Goal: Find specific page/section: Find specific page/section

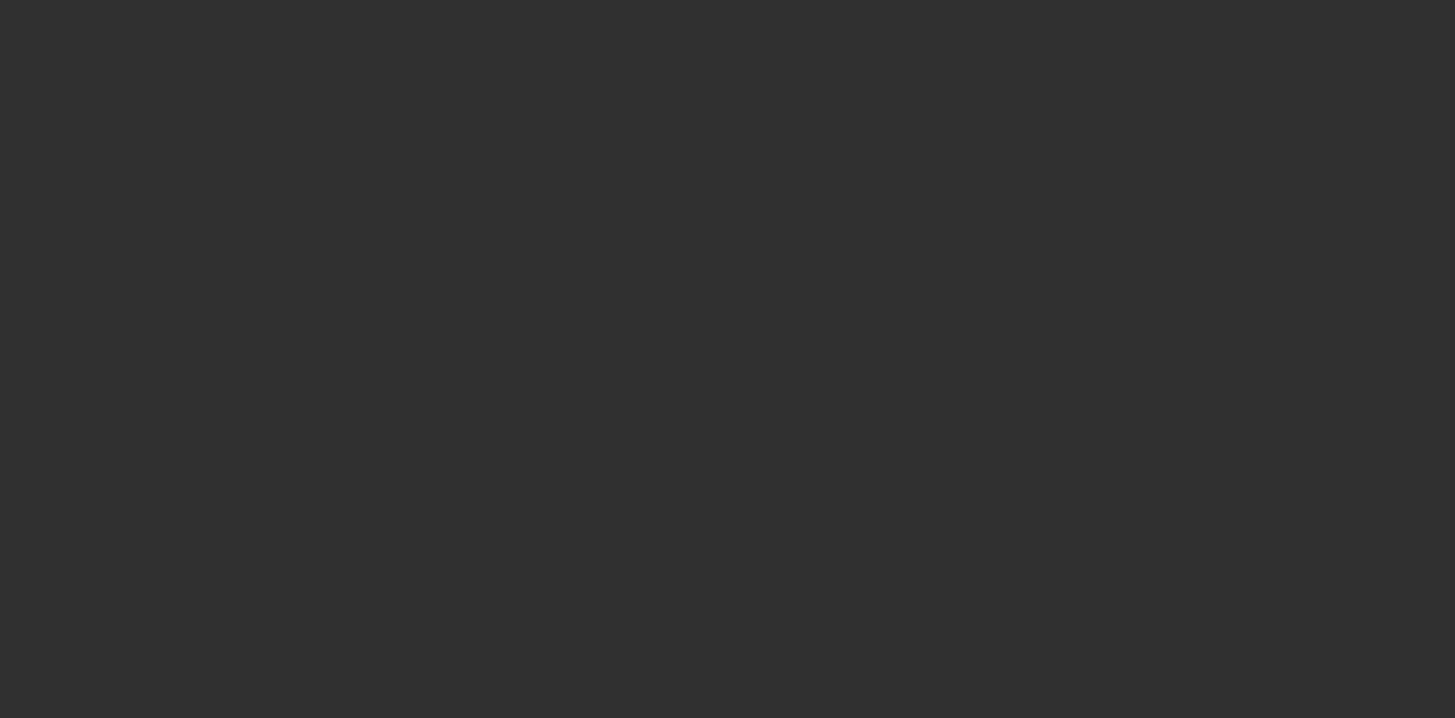
select select "10"
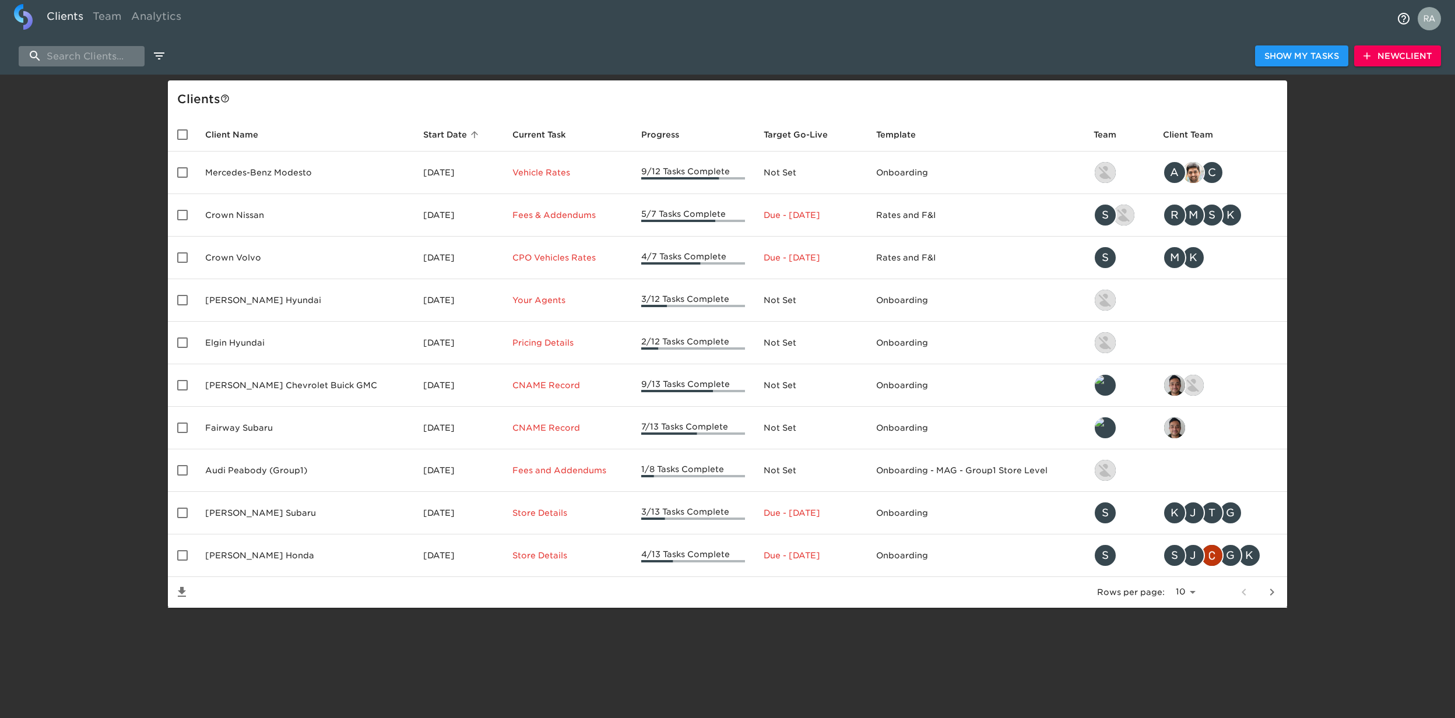
click at [89, 63] on input "search" at bounding box center [82, 56] width 126 height 20
drag, startPoint x: 89, startPoint y: 63, endPoint x: 85, endPoint y: 75, distance: 13.1
click at [85, 75] on div "Show My Tasks New Client" at bounding box center [727, 78] width 1455 height 6
click at [84, 49] on input "search" at bounding box center [82, 56] width 126 height 20
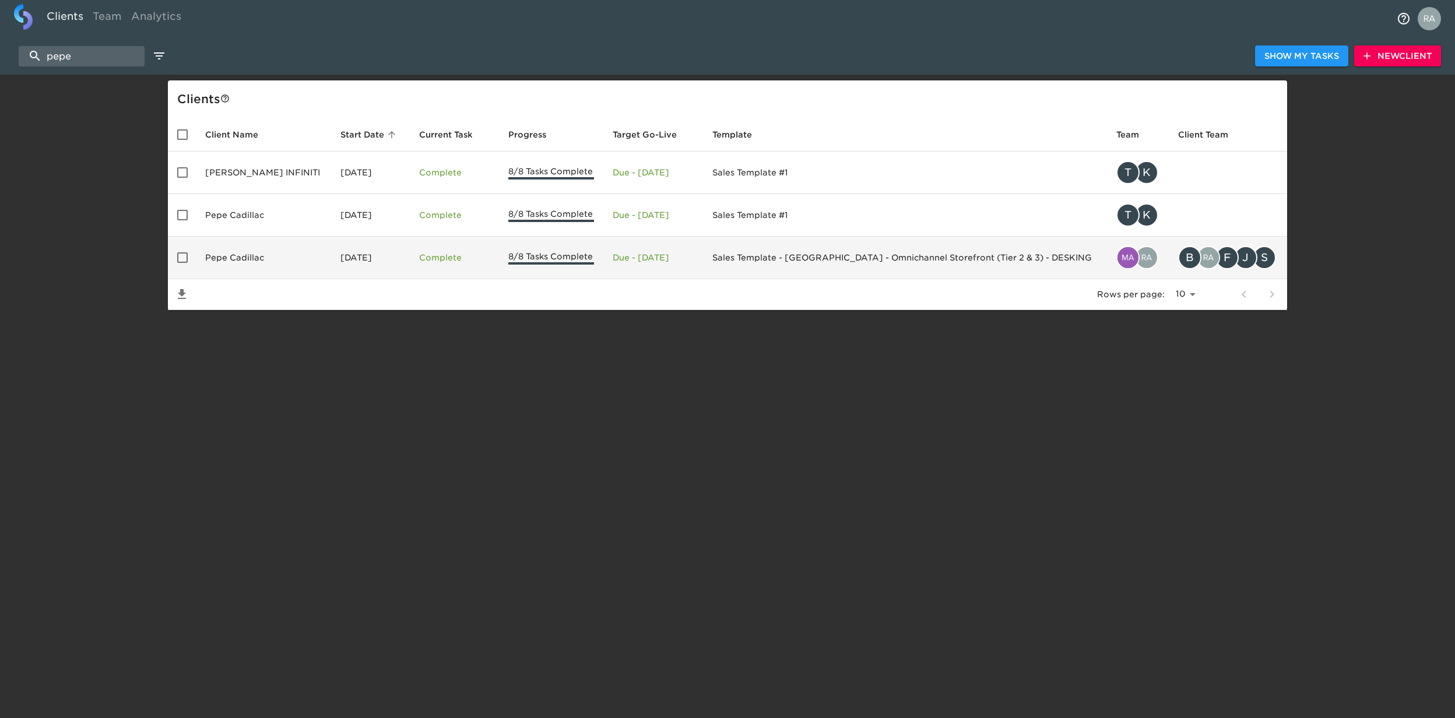
type input "pepe"
click at [226, 248] on td "Pepe Cadillac" at bounding box center [263, 258] width 135 height 43
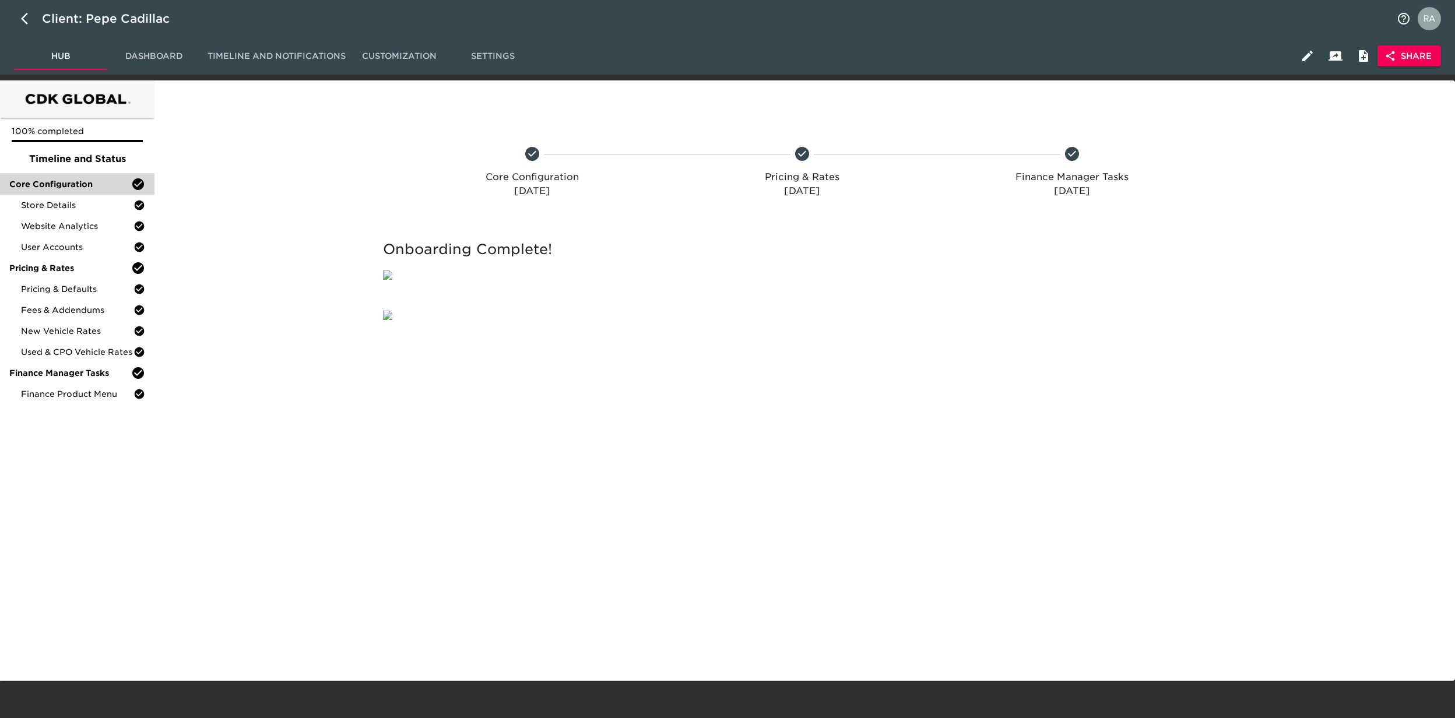
click at [69, 187] on span "Core Configuration" at bounding box center [70, 184] width 122 height 12
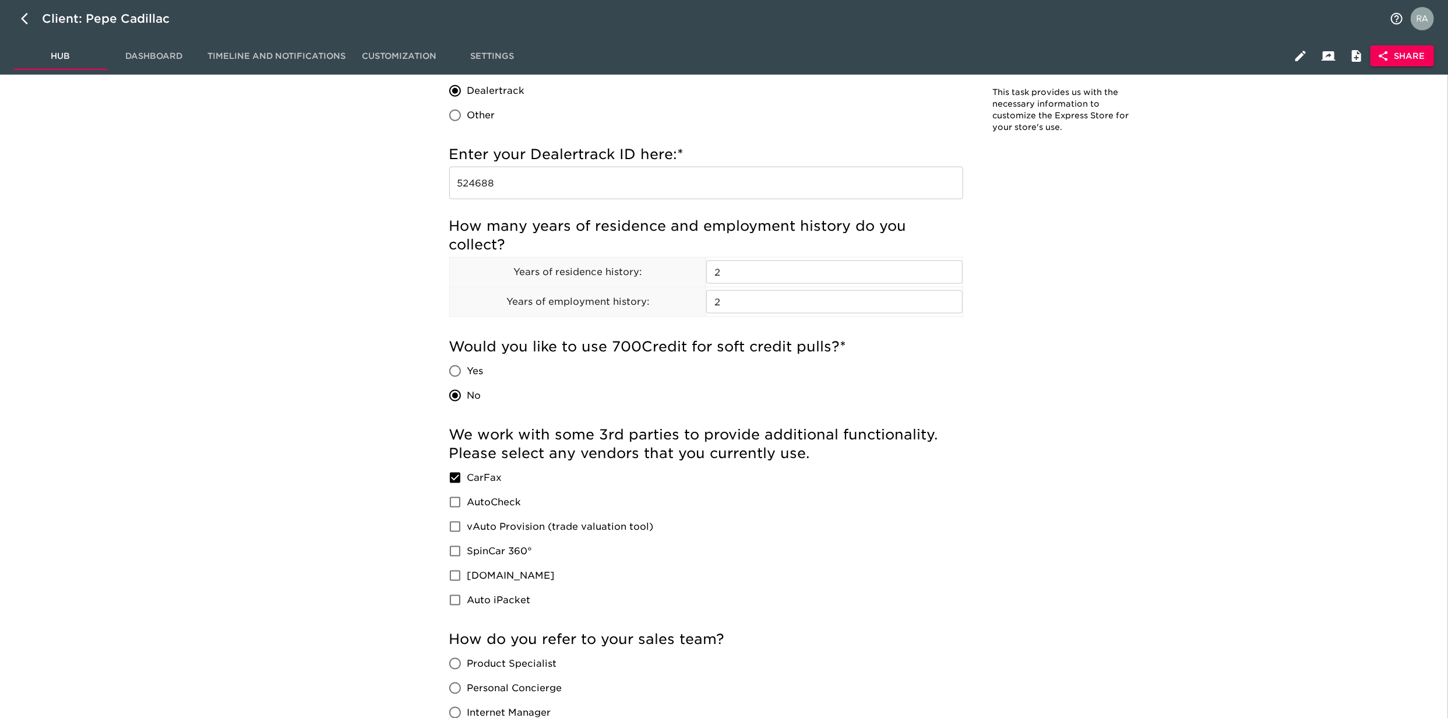
scroll to position [1243, 0]
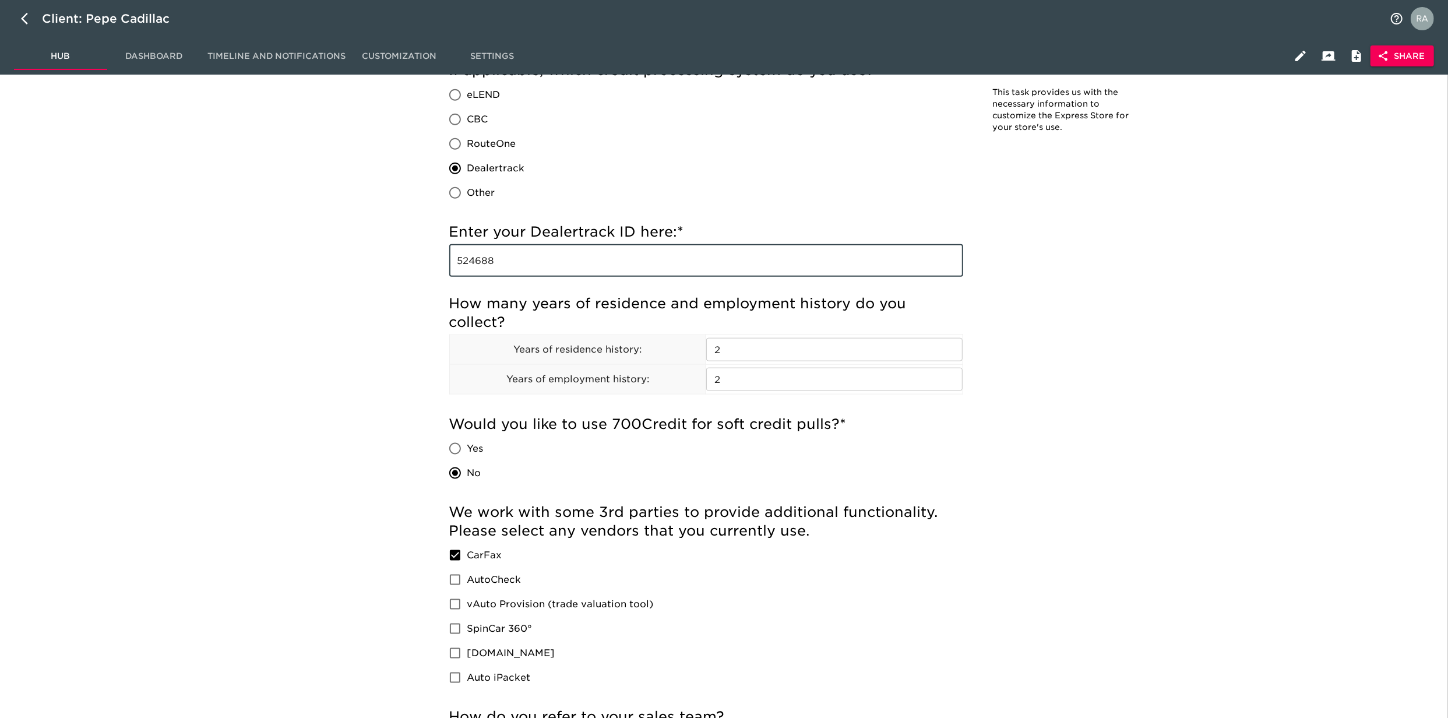
drag, startPoint x: 460, startPoint y: 257, endPoint x: 425, endPoint y: 255, distance: 34.4
click at [426, 255] on div "Store Details - Complete! Note: This task provides us with the necessary inform…" at bounding box center [799, 219] width 746 height 2751
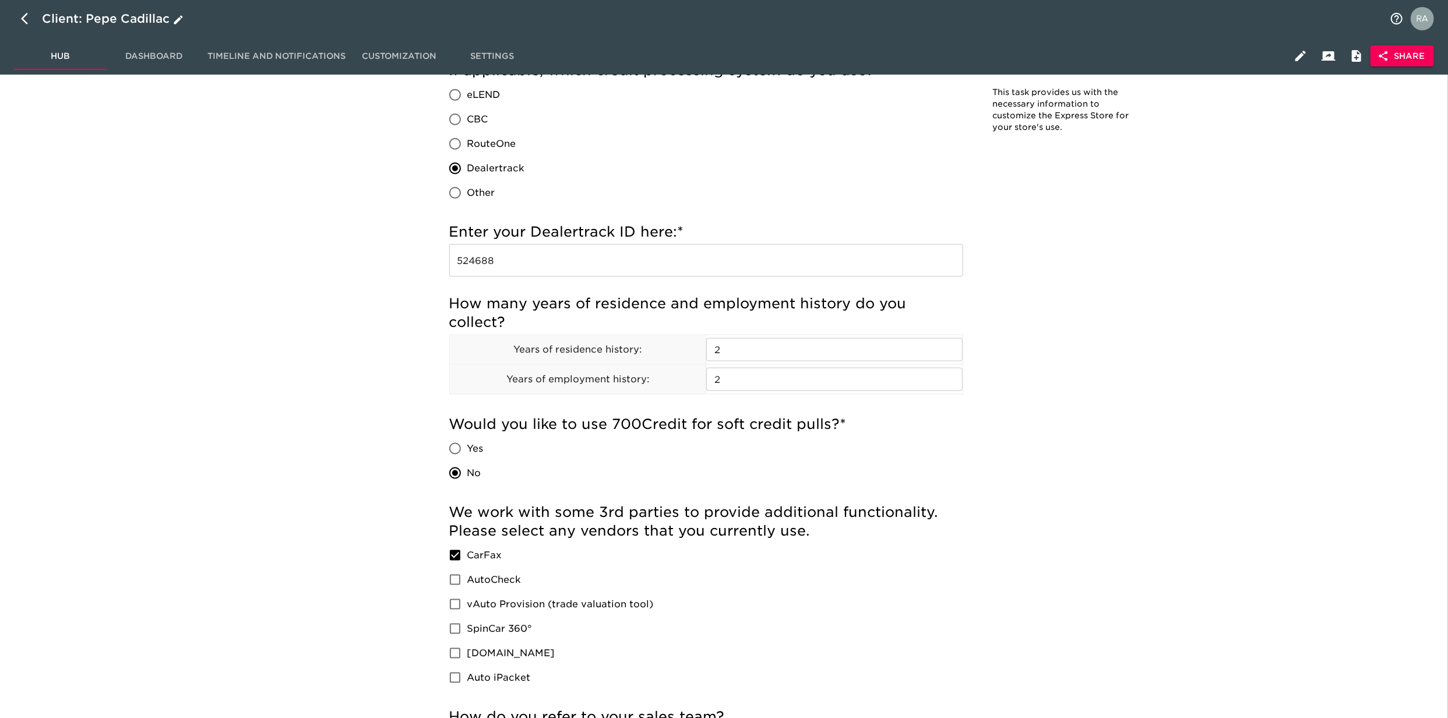
click at [20, 10] on button "button" at bounding box center [28, 19] width 28 height 28
select select "10"
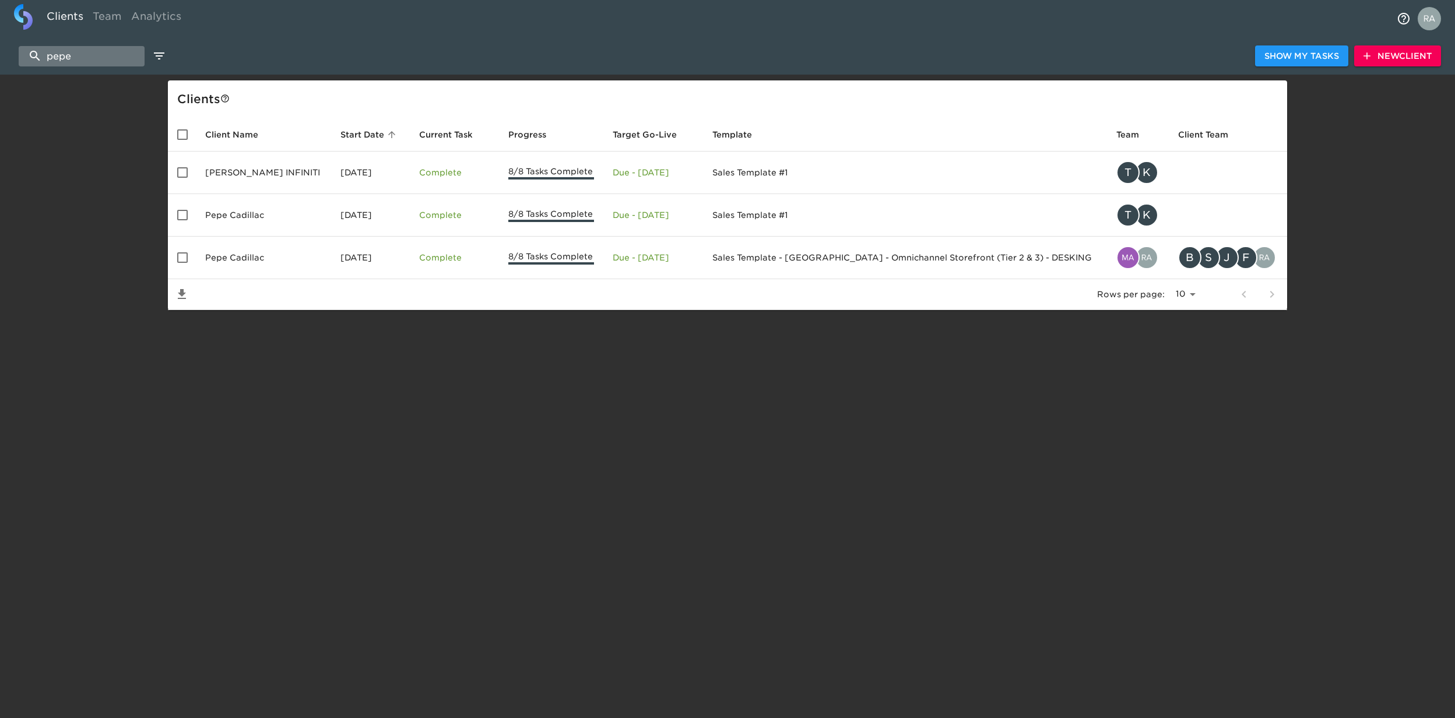
drag, startPoint x: 71, startPoint y: 56, endPoint x: 84, endPoint y: 51, distance: 13.6
click at [72, 56] on input "pepe" at bounding box center [82, 56] width 126 height 20
type input "p"
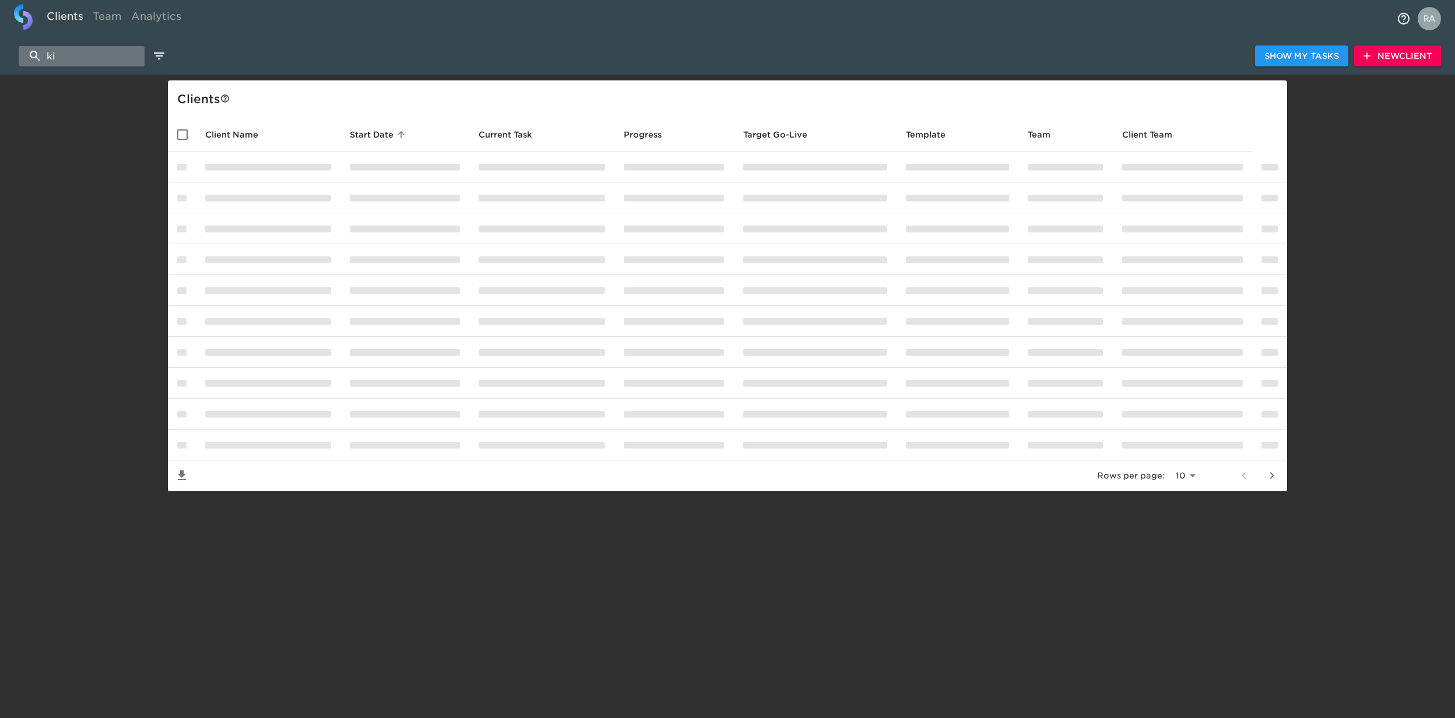
type input "k"
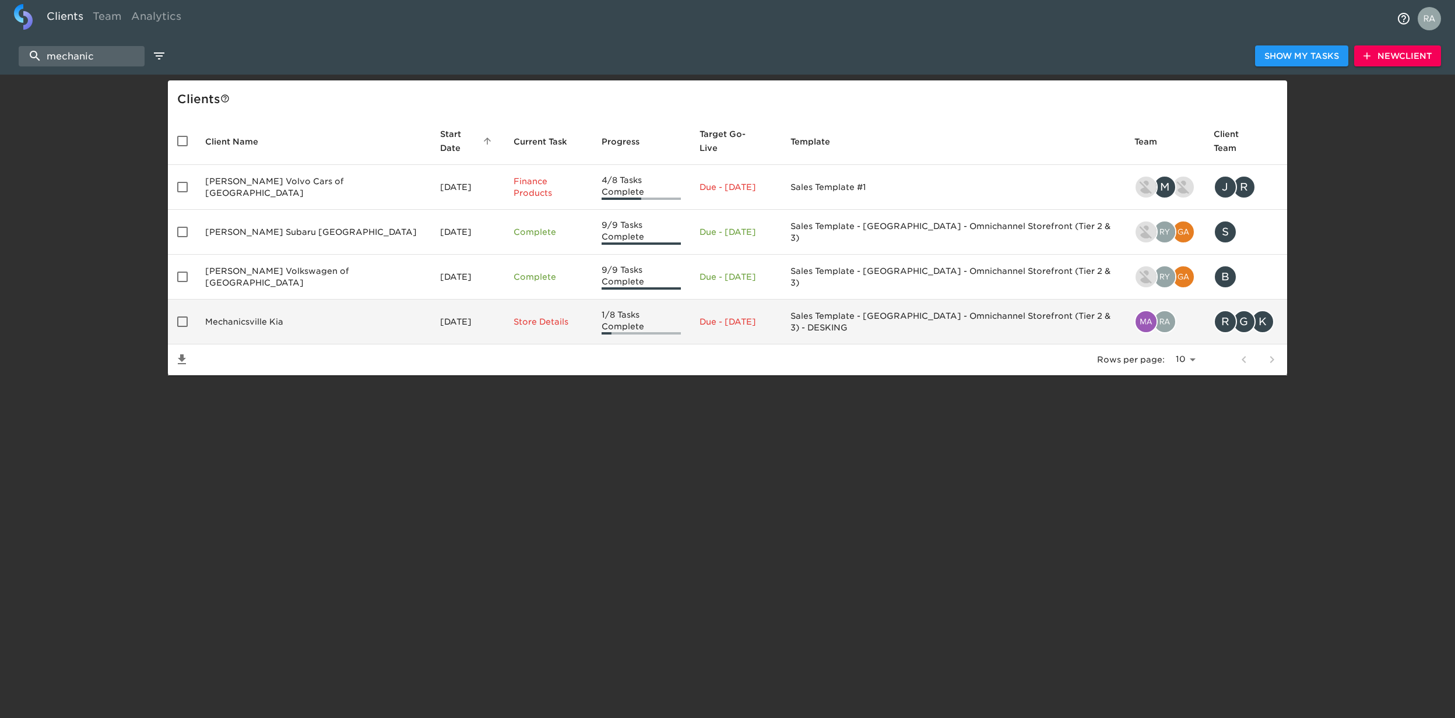
type input "mechanic"
click at [283, 300] on td "Mechanicsville Kia" at bounding box center [313, 322] width 235 height 45
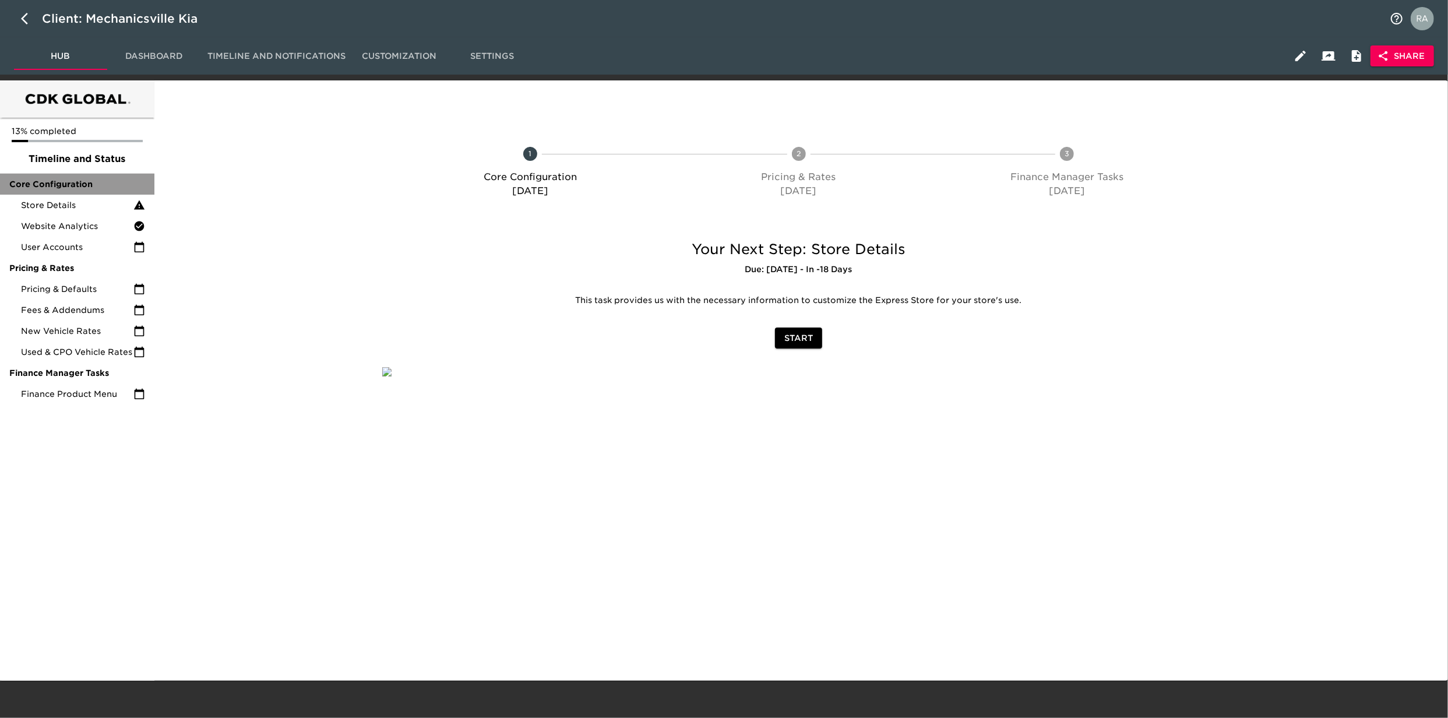
click at [64, 185] on span "Core Configuration" at bounding box center [77, 184] width 136 height 12
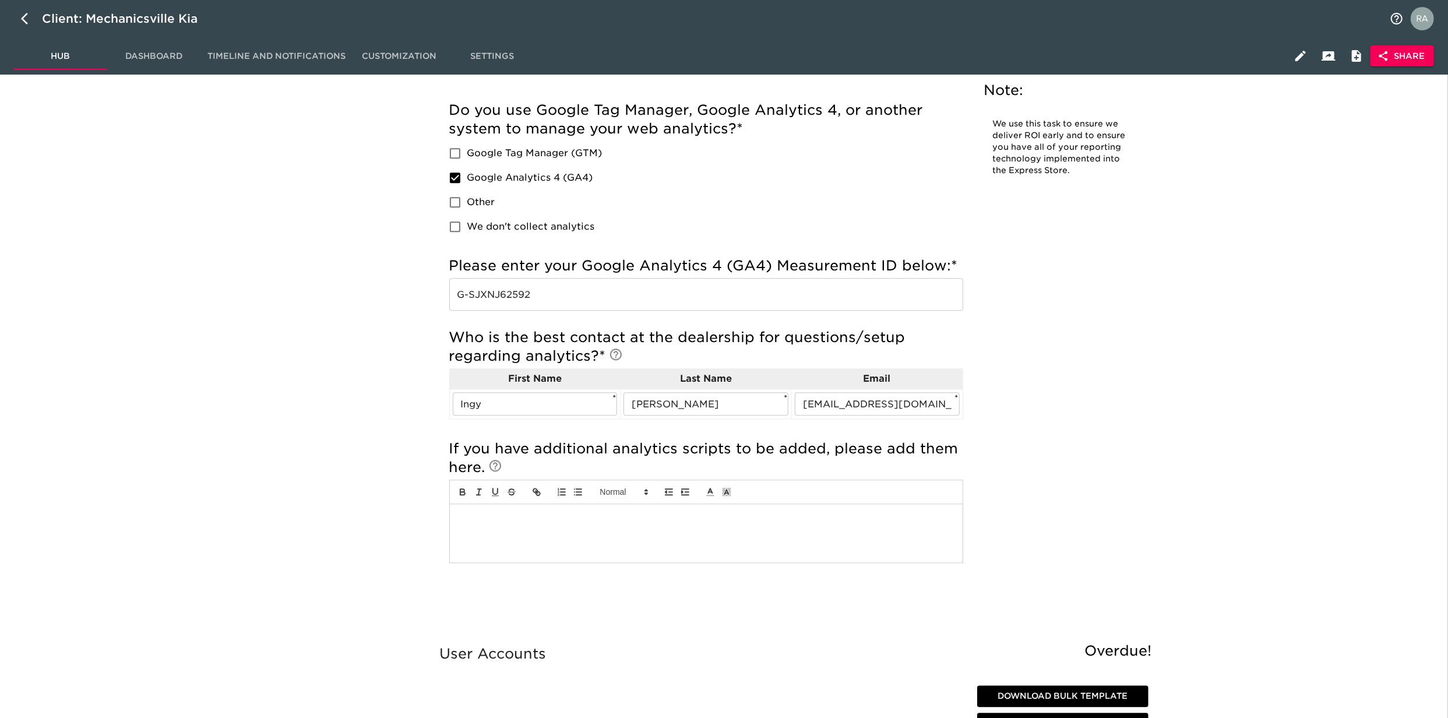
scroll to position [2719, 0]
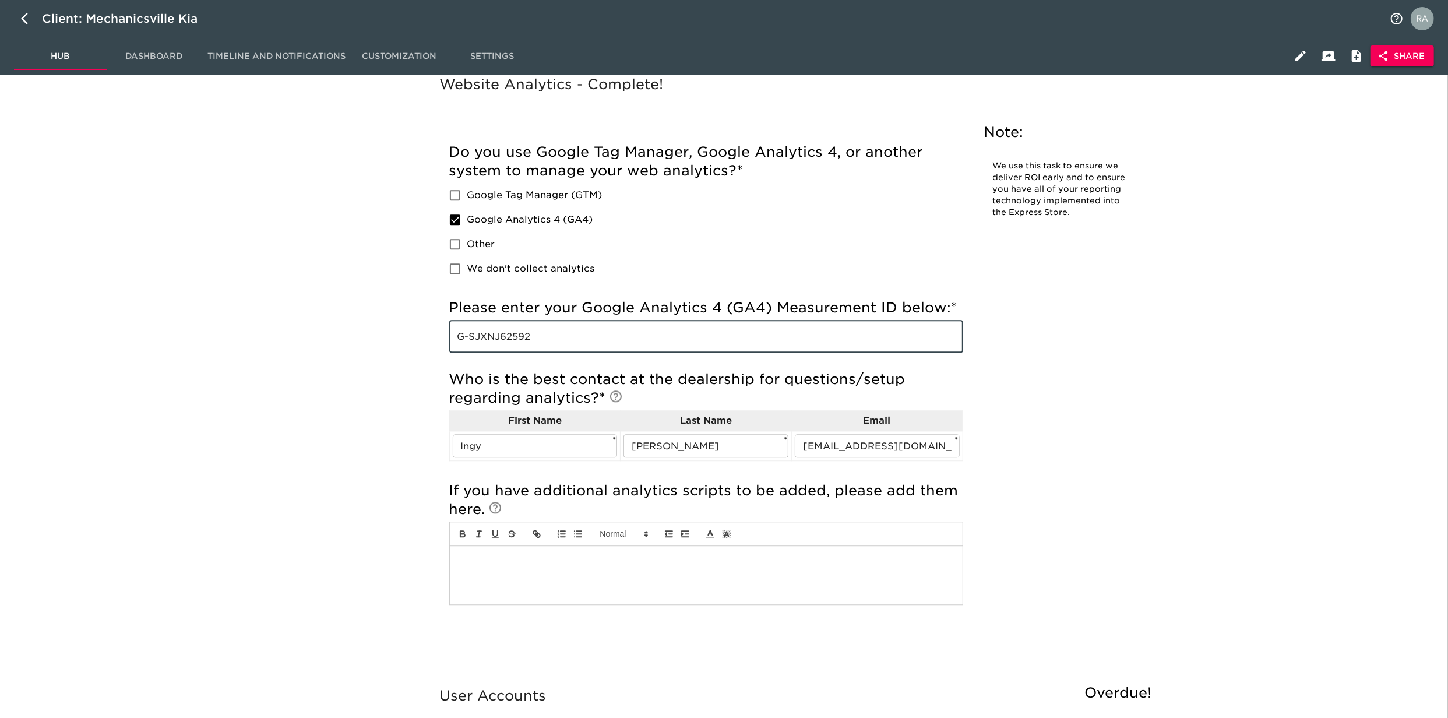
drag, startPoint x: 553, startPoint y: 339, endPoint x: 401, endPoint y: 325, distance: 152.8
click at [401, 325] on div "Website Analytics - Complete! Note: We use this task to ensure we deliver ROI e…" at bounding box center [798, 378] width 1285 height 611
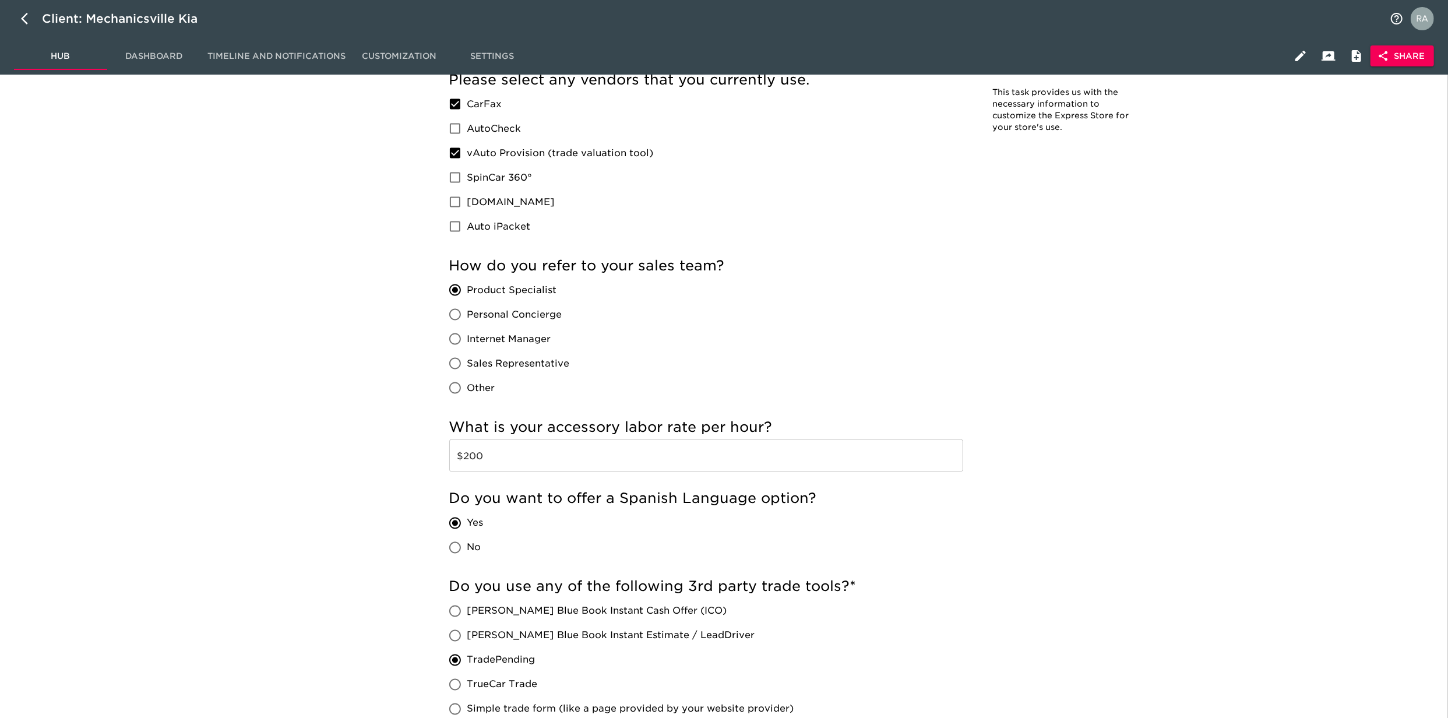
scroll to position [1632, 0]
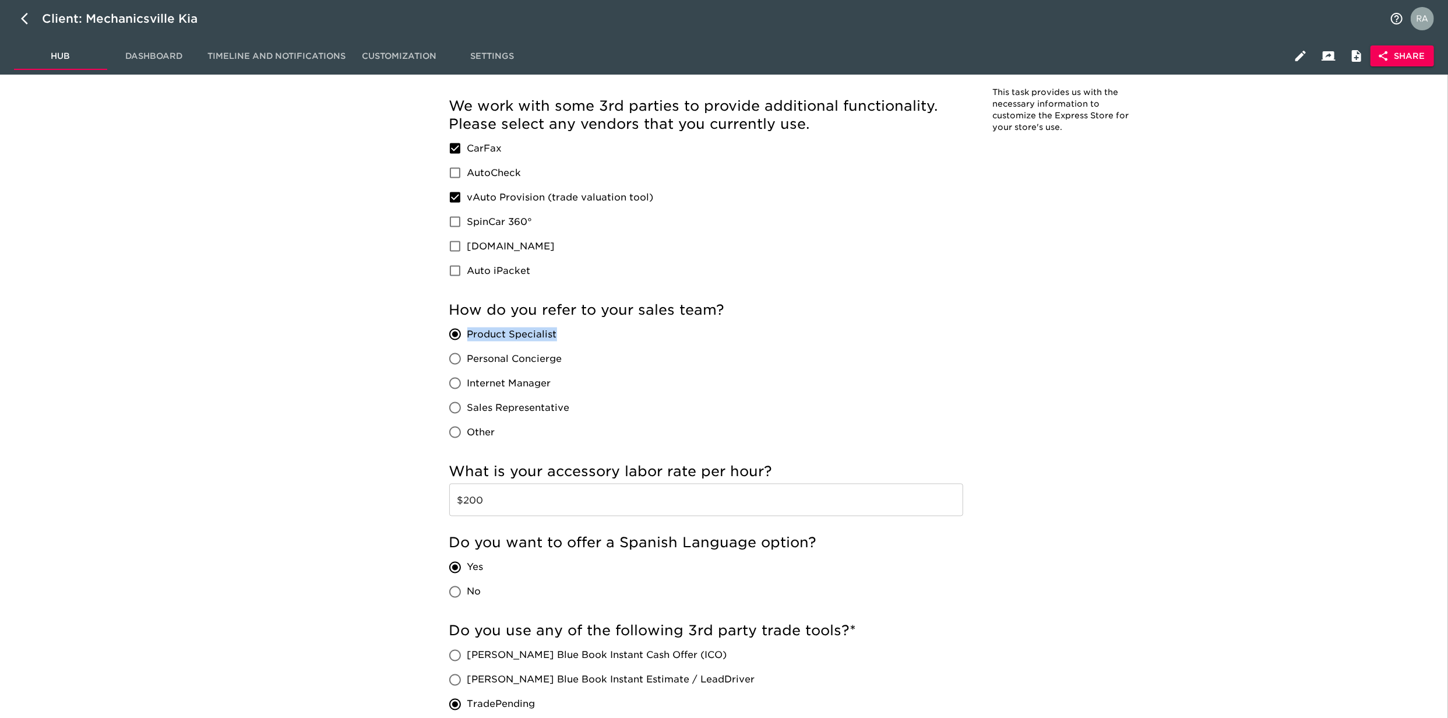
drag, startPoint x: 569, startPoint y: 329, endPoint x: 476, endPoint y: 331, distance: 93.9
click at [471, 333] on div "Product Specialist Personal Concierge Internet Manager Sales Representative Oth…" at bounding box center [514, 383] width 130 height 122
click at [583, 337] on div "How do you refer to your sales team? Product Specialist Personal Concierge Inte…" at bounding box center [706, 373] width 514 height 144
drag, startPoint x: 539, startPoint y: 361, endPoint x: 518, endPoint y: 360, distance: 21.0
click at [516, 361] on div "Product Specialist Personal Concierge Internet Manager Sales Representative Oth…" at bounding box center [514, 383] width 130 height 122
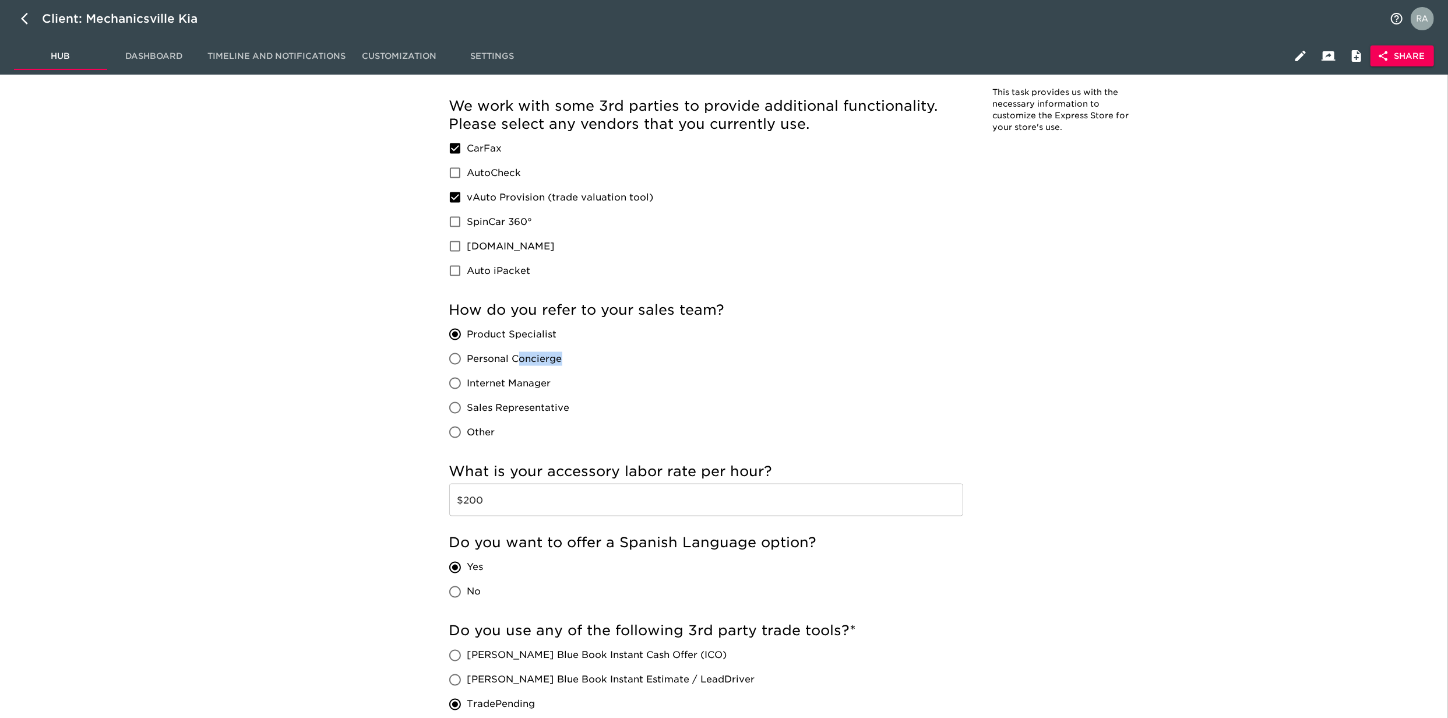
copy span "oncierge"
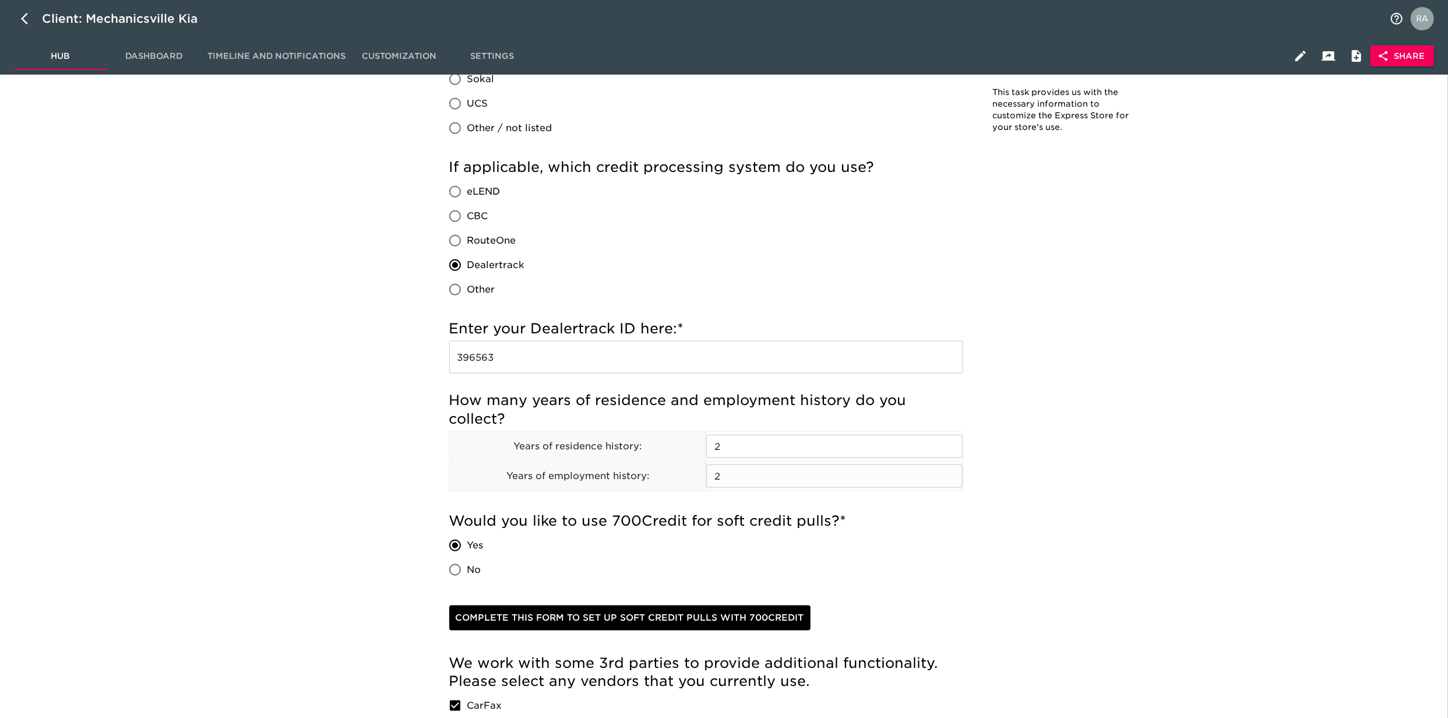
scroll to position [932, 0]
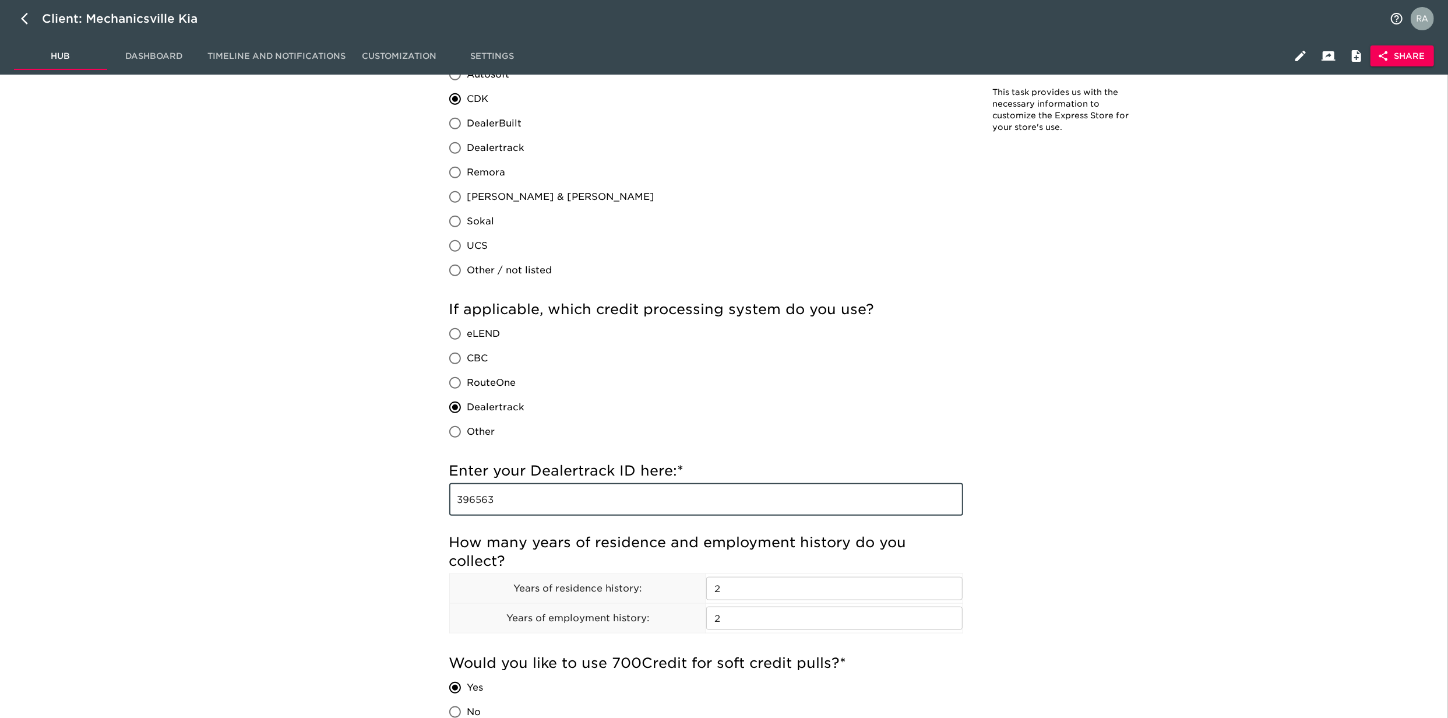
drag, startPoint x: 513, startPoint y: 500, endPoint x: 424, endPoint y: 486, distance: 90.3
click at [426, 488] on div "Store Details Overdue! Note: This task provides us with the necessary informati…" at bounding box center [799, 486] width 746 height 2662
click at [628, 407] on div "If applicable, which credit processing system do you use? eLEND CBC RouteOne De…" at bounding box center [706, 372] width 514 height 144
drag, startPoint x: 556, startPoint y: 502, endPoint x: 337, endPoint y: 490, distance: 219.5
click at [337, 490] on div "Store Details Overdue! Note: This task provides us with the necessary informati…" at bounding box center [798, 507] width 1285 height 2705
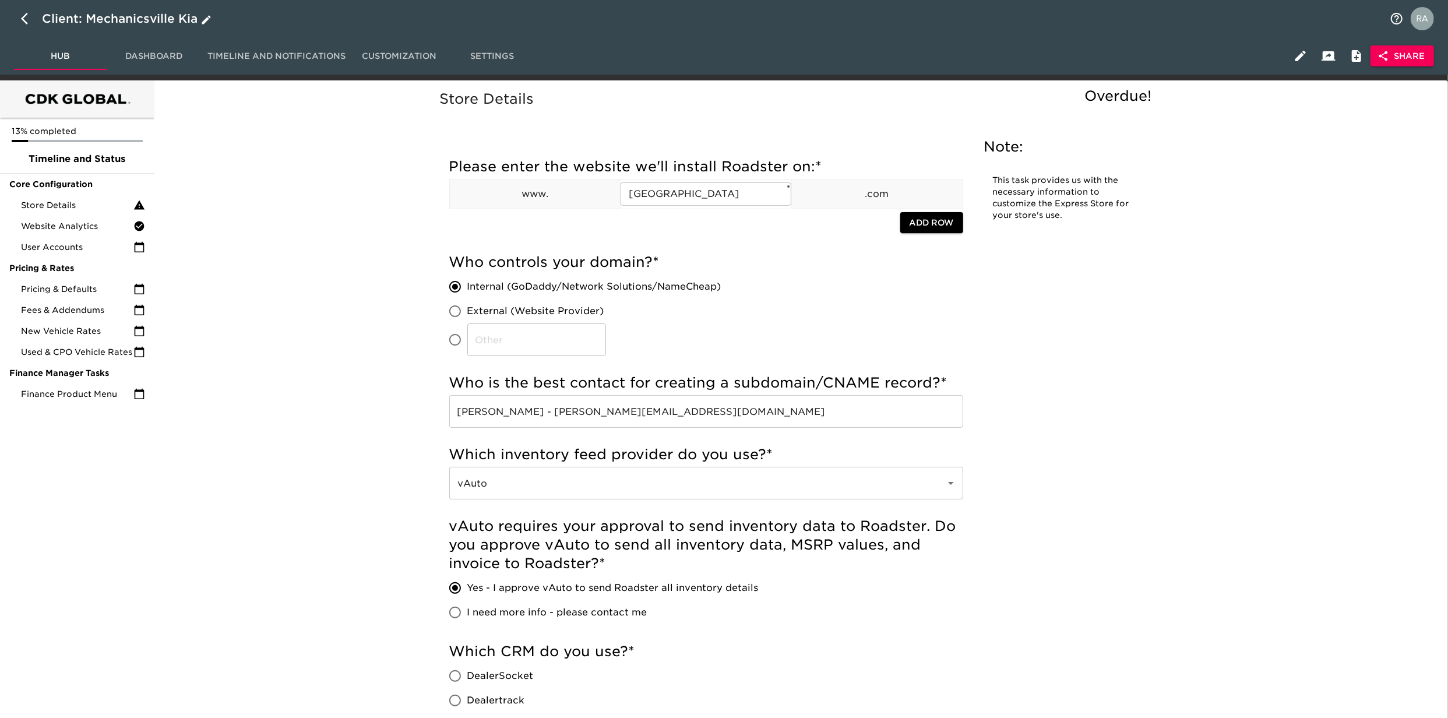
click at [26, 12] on icon "button" at bounding box center [28, 19] width 14 height 14
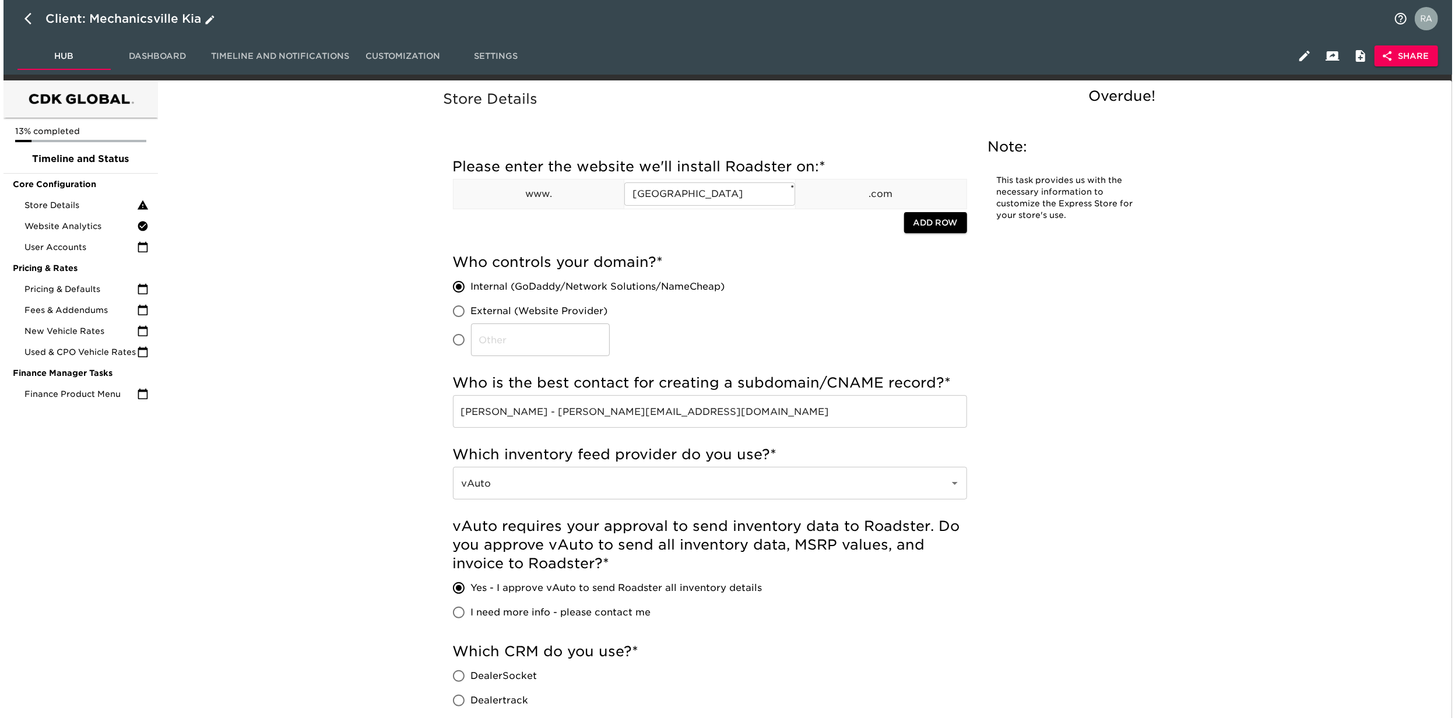
select select "10"
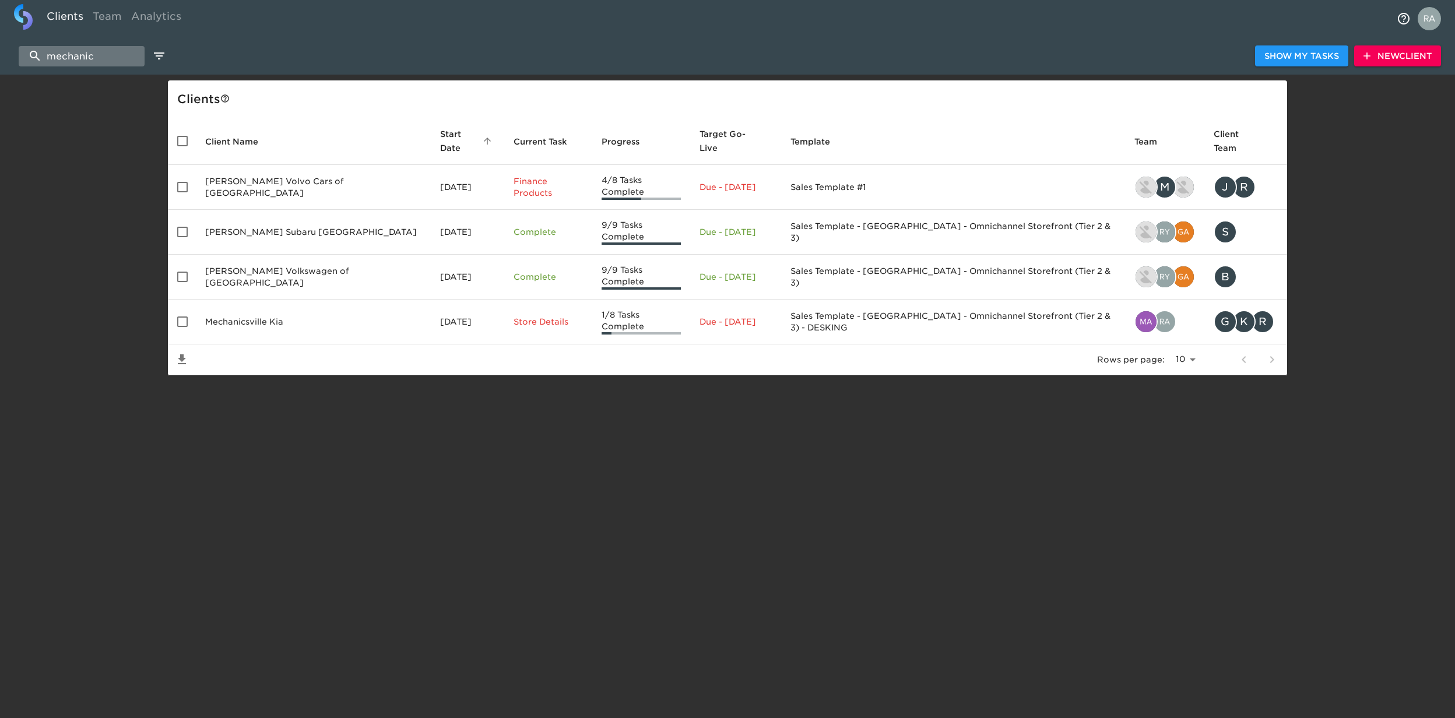
drag, startPoint x: 106, startPoint y: 51, endPoint x: 38, endPoint y: 48, distance: 67.7
click at [40, 49] on input "mechanic" at bounding box center [82, 56] width 126 height 20
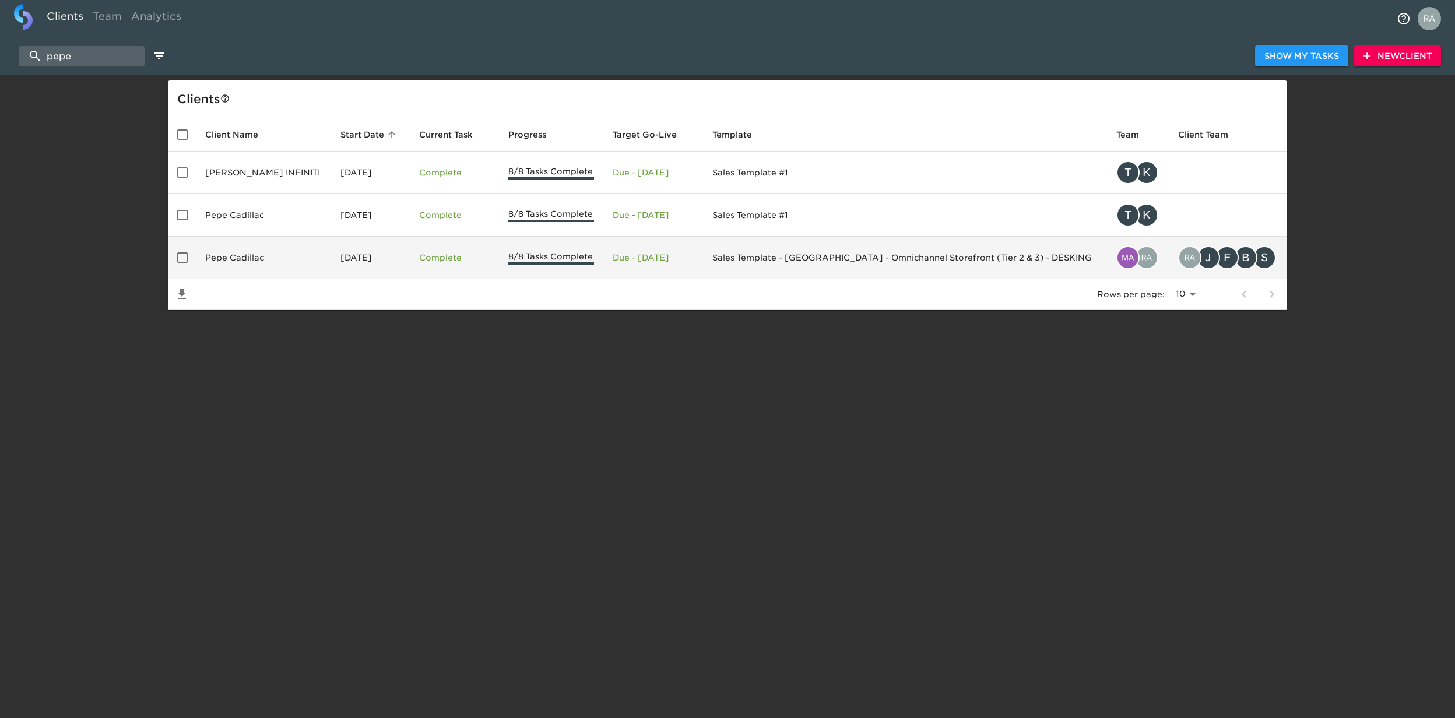
type input "pepe"
click at [255, 259] on td "Pepe Cadillac" at bounding box center [263, 258] width 135 height 43
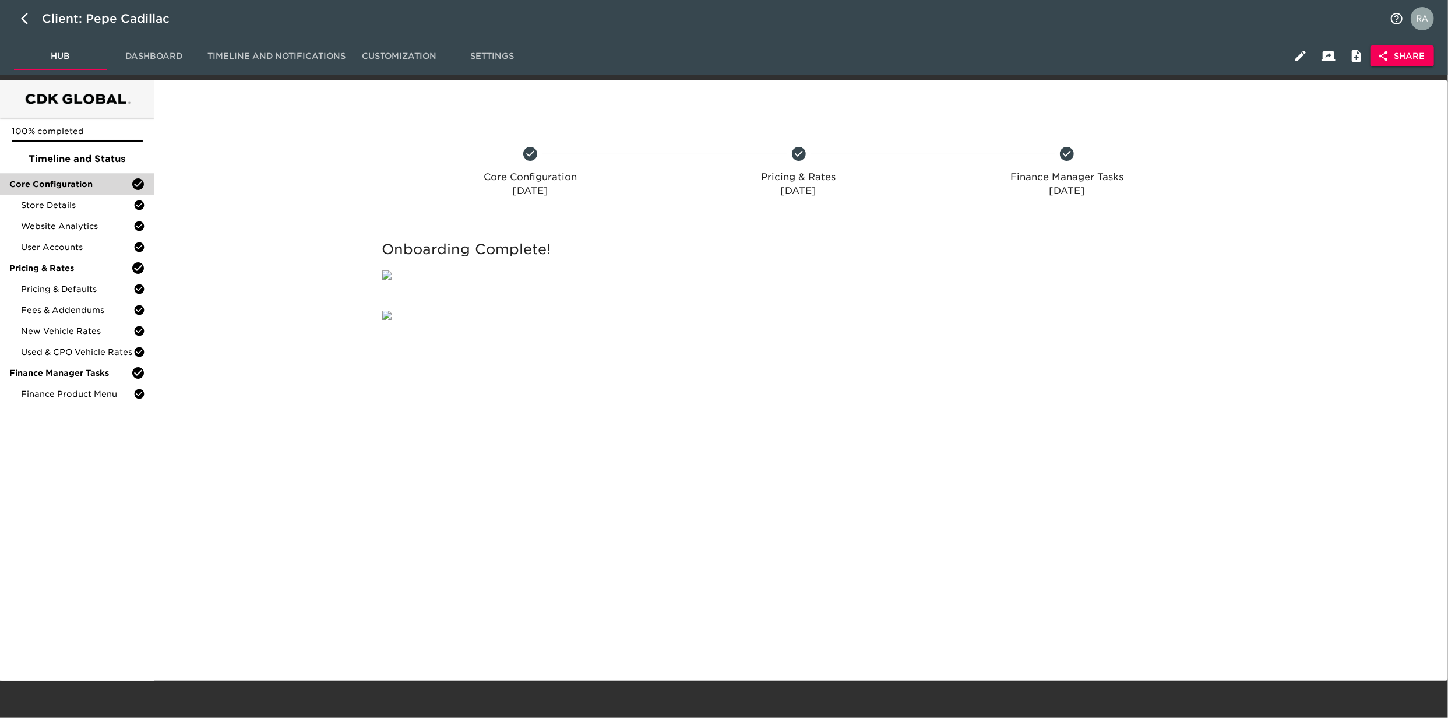
click at [89, 185] on span "Core Configuration" at bounding box center [70, 184] width 122 height 12
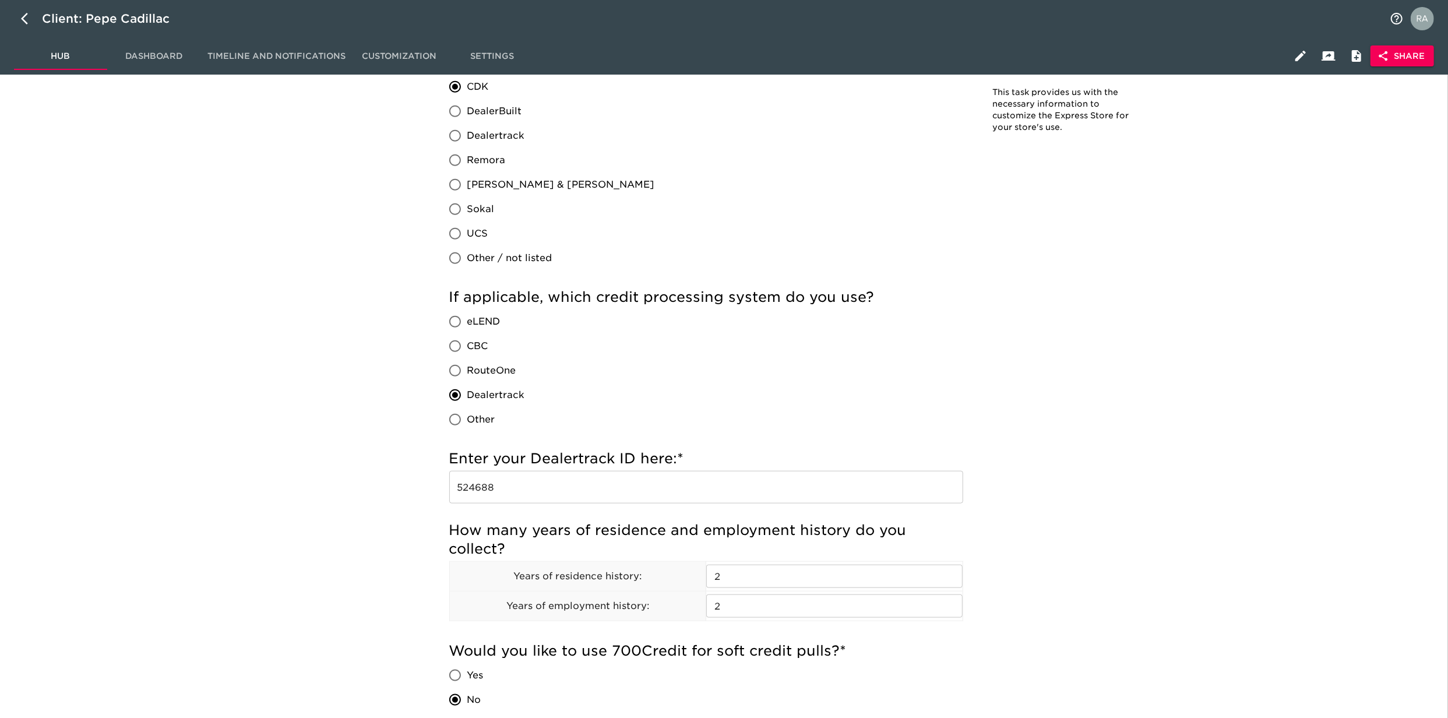
scroll to position [1087, 0]
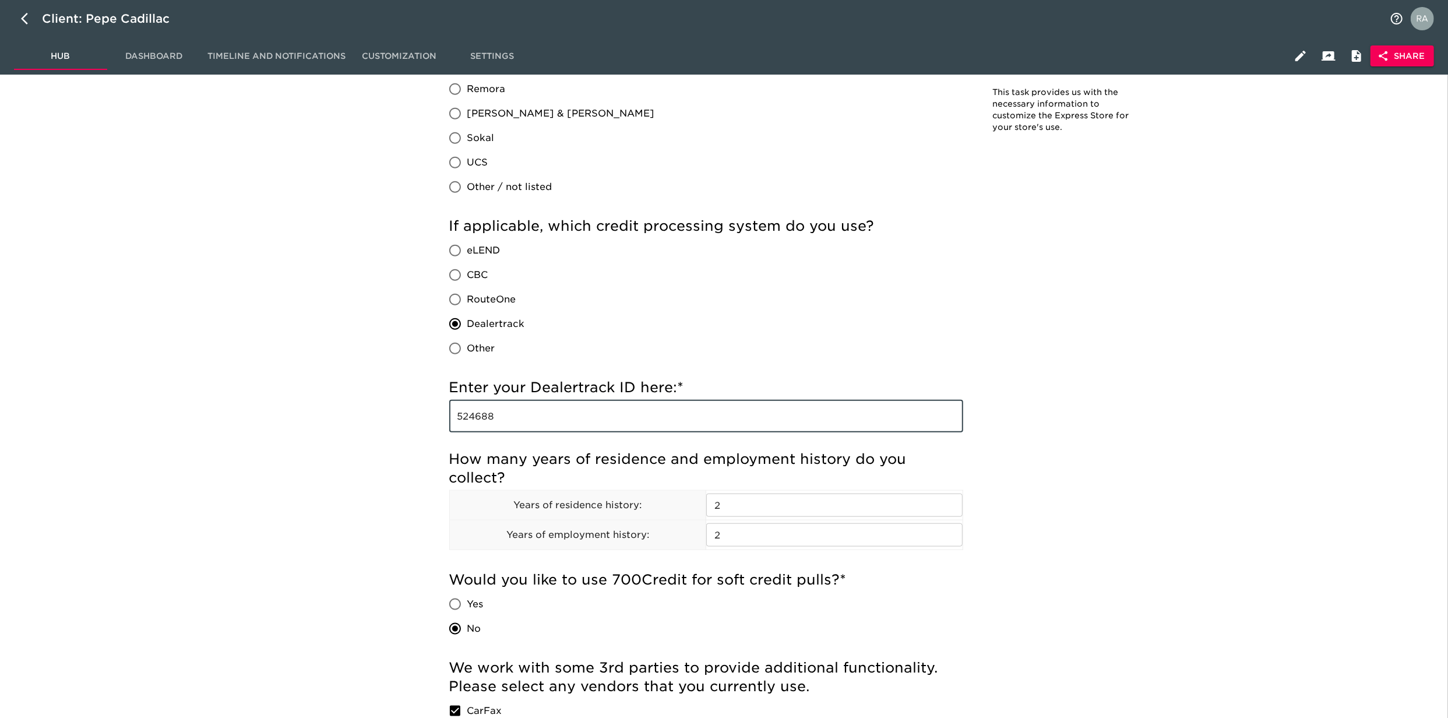
click at [476, 418] on input "524688" at bounding box center [706, 416] width 514 height 33
click at [472, 418] on input "524688" at bounding box center [706, 416] width 514 height 33
